Goal: Task Accomplishment & Management: Use online tool/utility

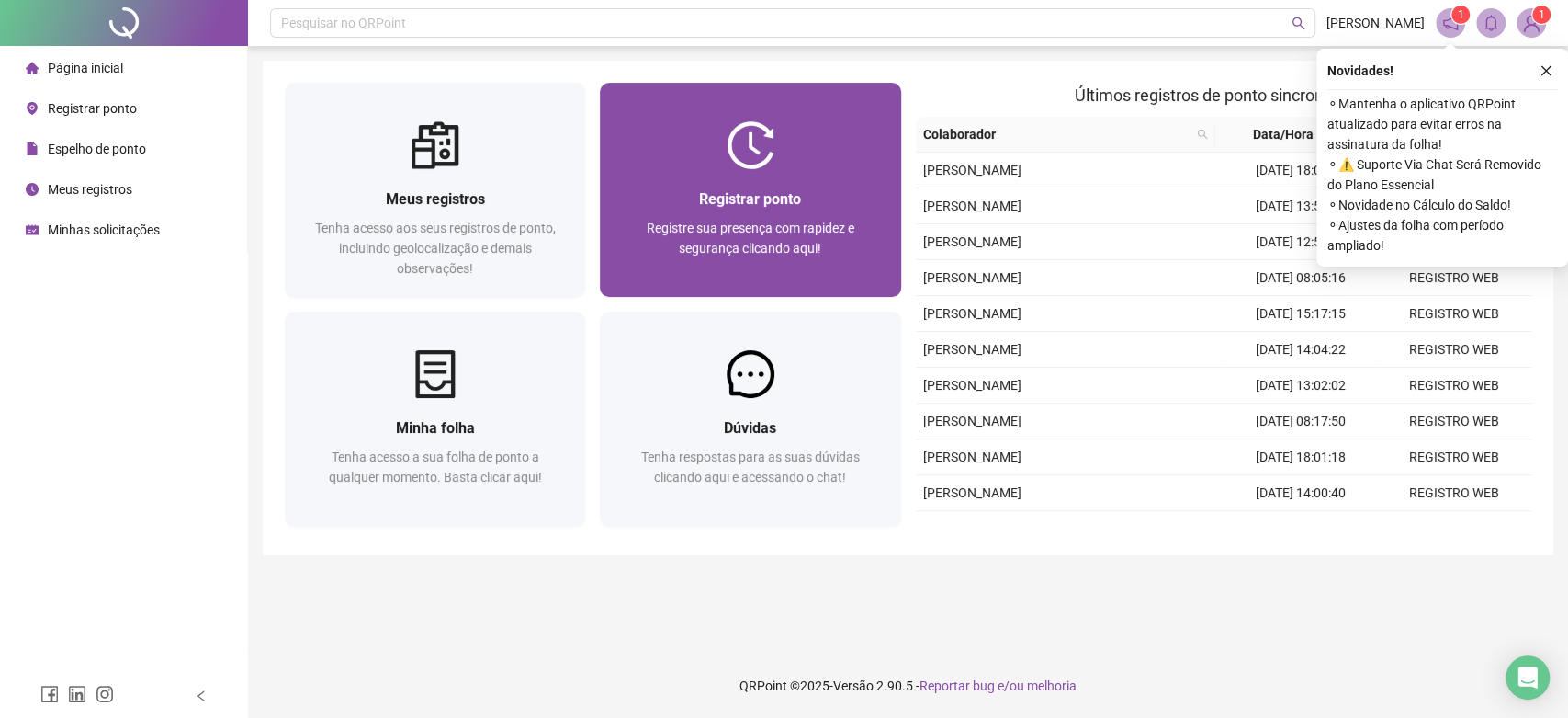
click at [751, 185] on div "Registrar ponto Registre sua presença com rapidez e segurança clicando aqui!" at bounding box center [749, 232] width 300 height 128
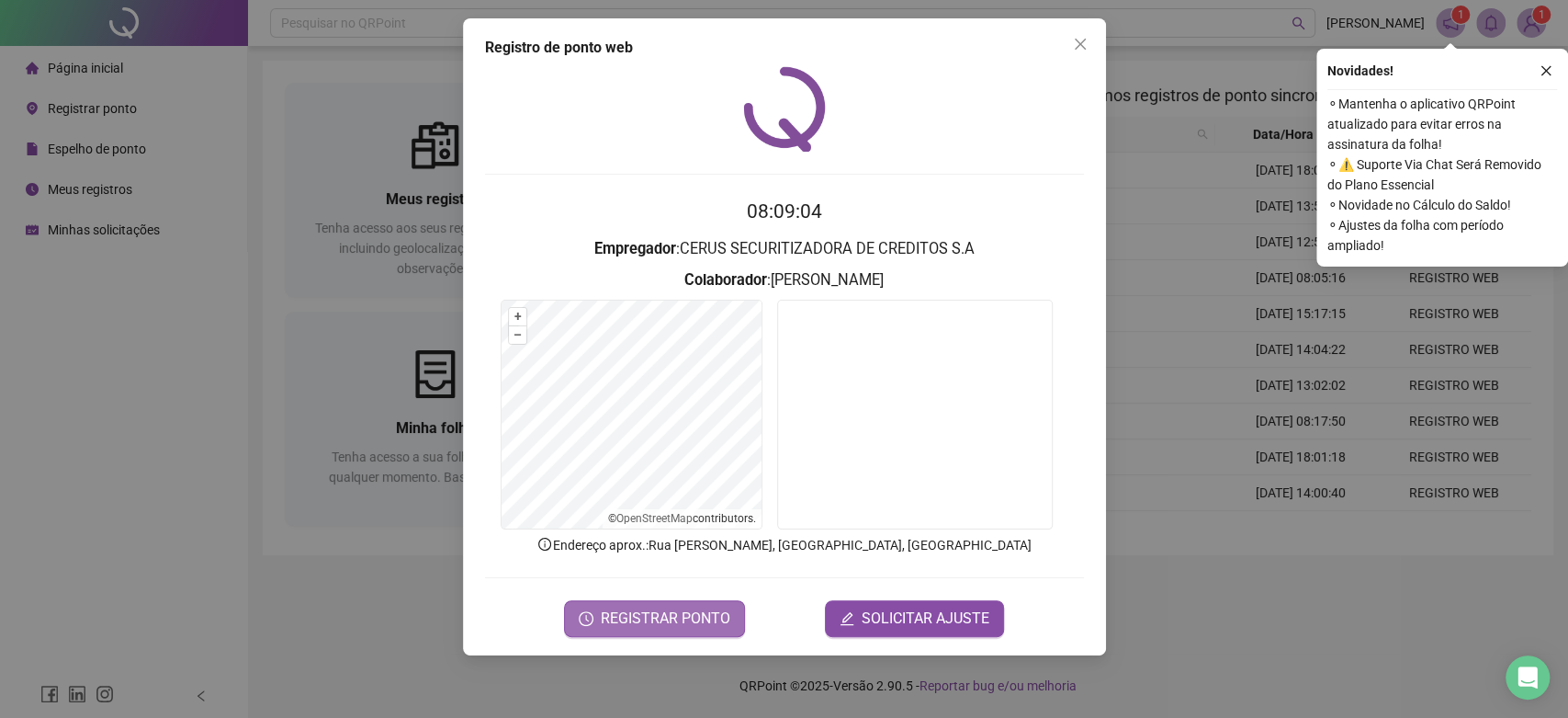
click at [699, 613] on span "REGISTRAR PONTO" at bounding box center [665, 618] width 130 height 22
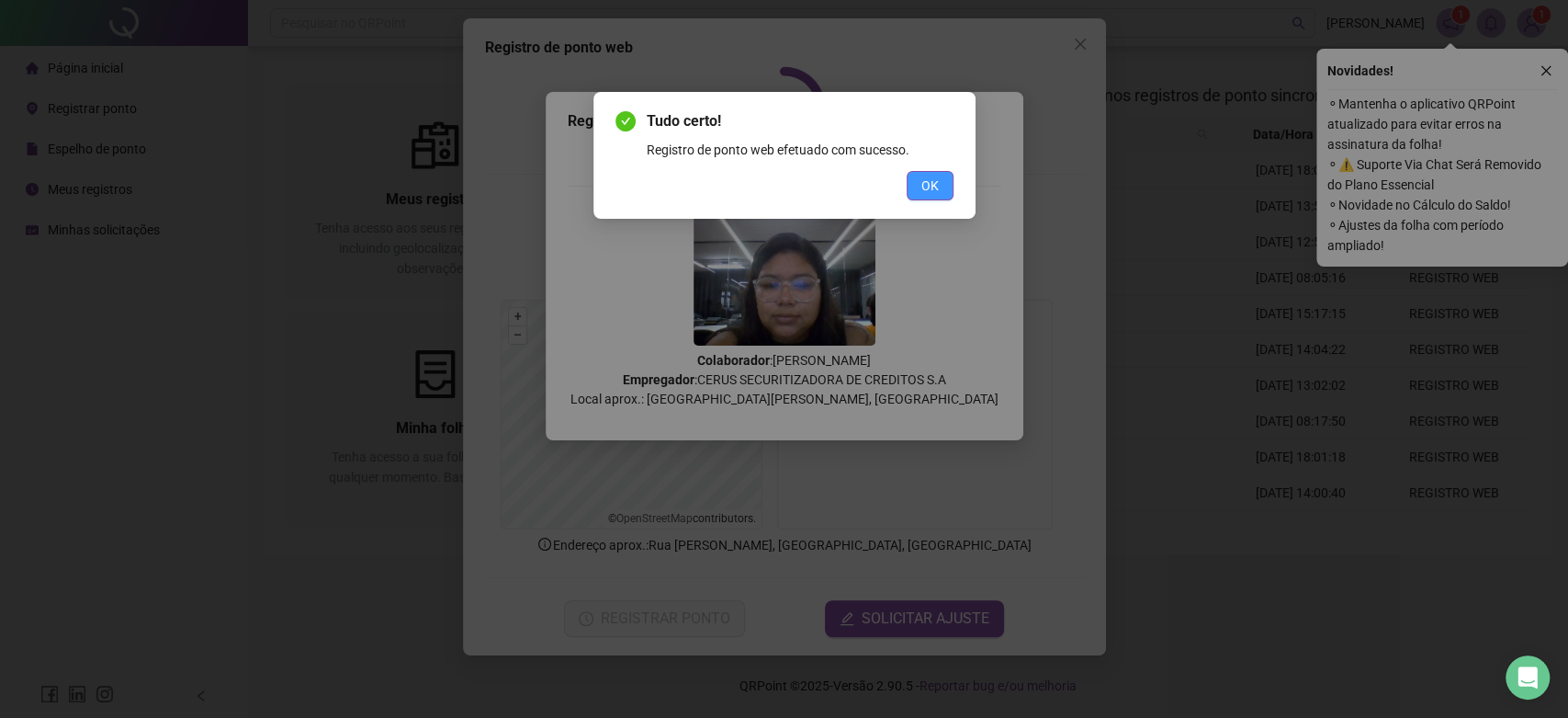
click at [932, 192] on span "OK" at bounding box center [930, 185] width 17 height 20
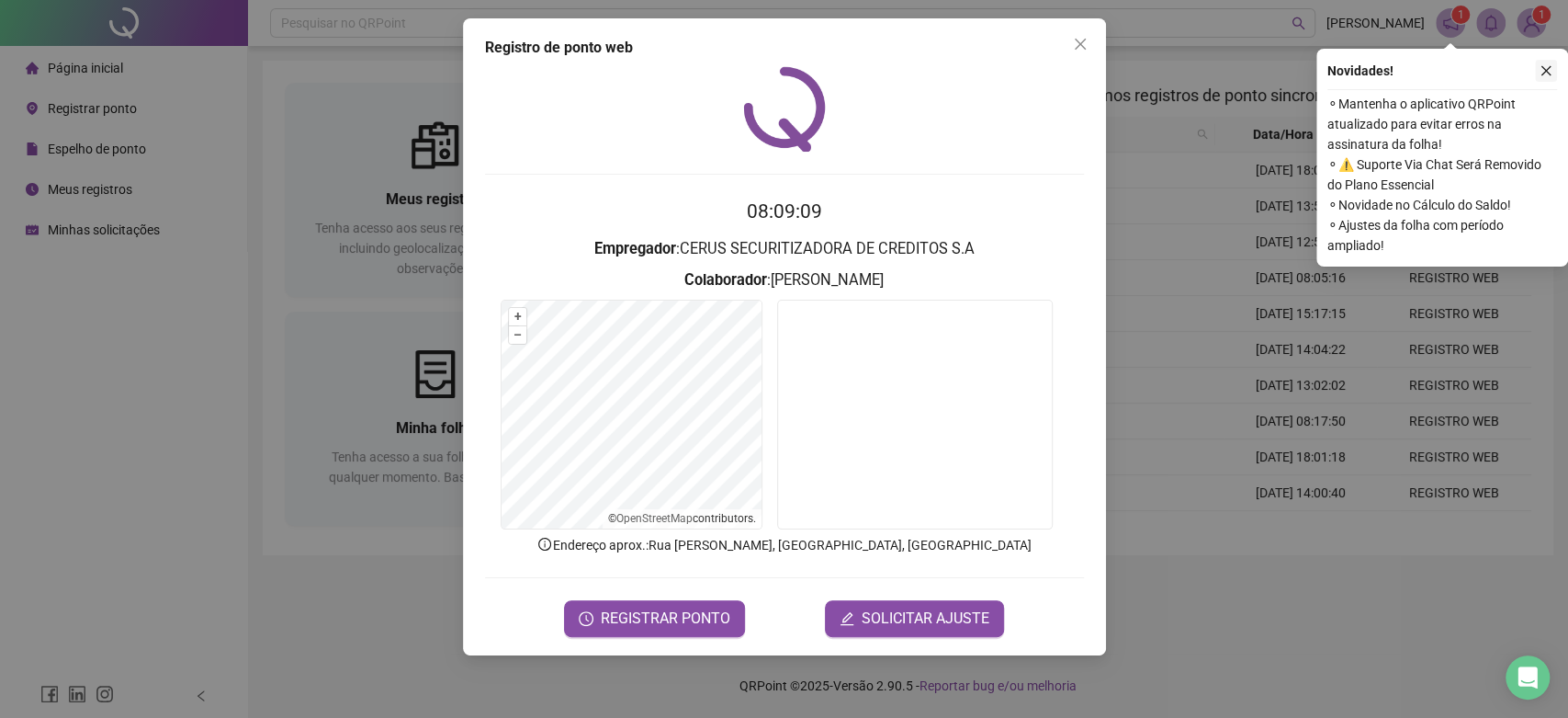
click at [1547, 76] on icon "close" at bounding box center [1546, 70] width 12 height 12
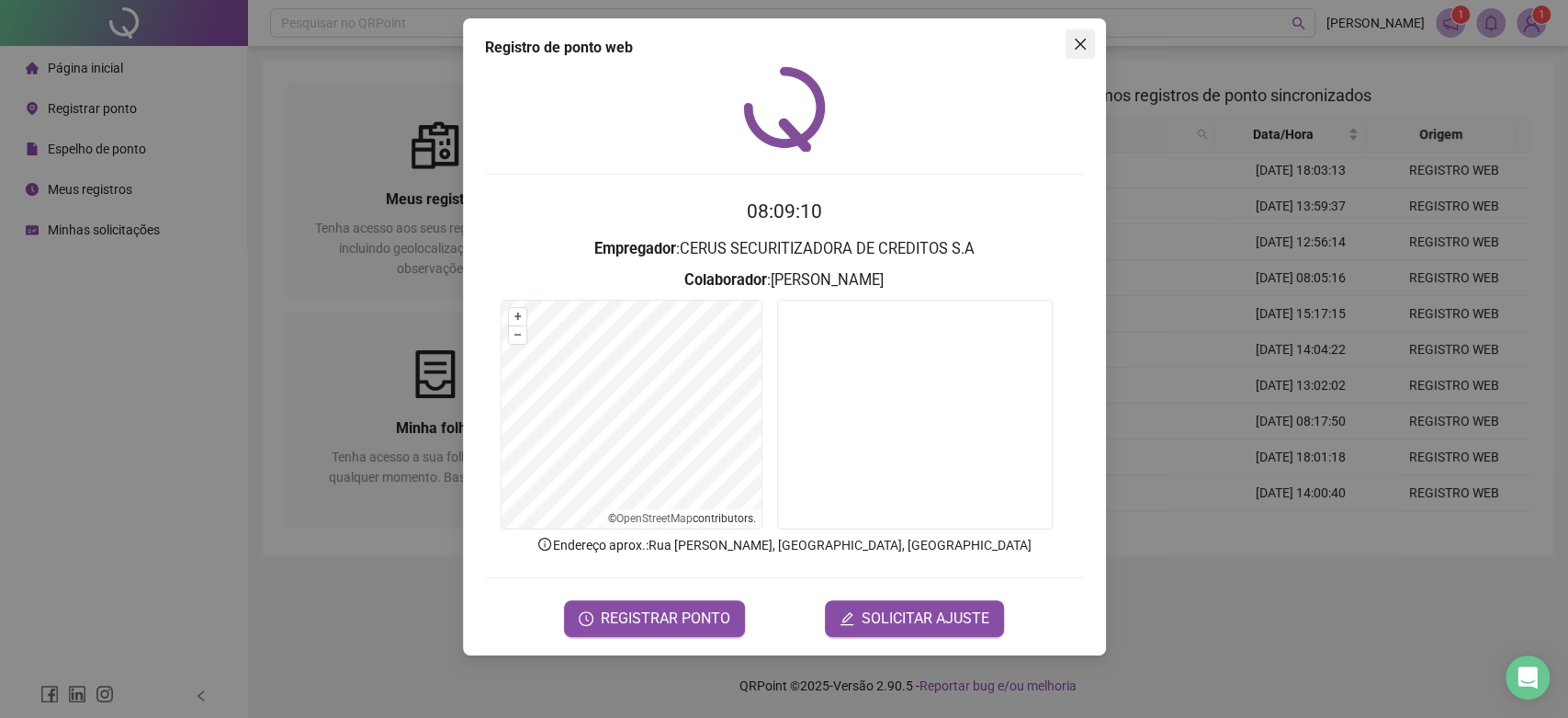
click at [1075, 43] on icon "close" at bounding box center [1080, 43] width 14 height 14
